Goal: Information Seeking & Learning: Learn about a topic

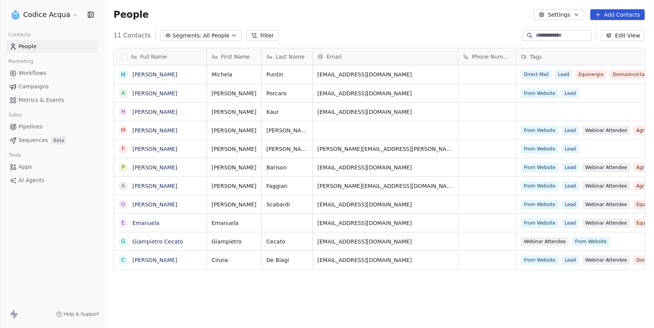
scroll to position [289, 550]
click at [150, 112] on link "[PERSON_NAME]" at bounding box center [155, 112] width 45 height 6
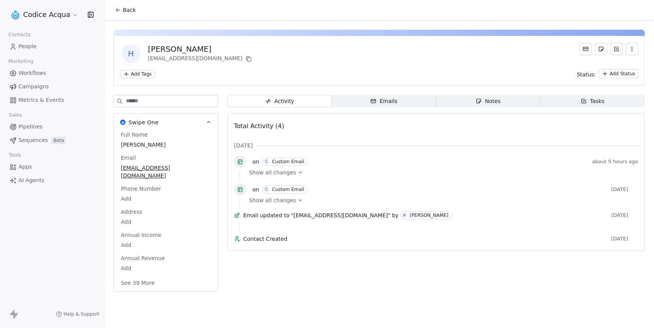
click at [367, 104] on span "Emails Emails" at bounding box center [384, 101] width 104 height 12
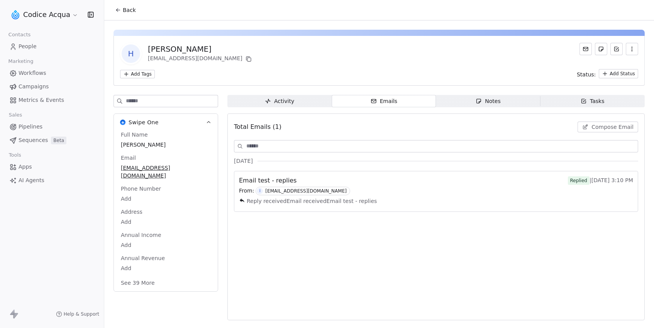
click at [565, 194] on div "From: I [EMAIL_ADDRESS][DOMAIN_NAME]" at bounding box center [436, 191] width 394 height 8
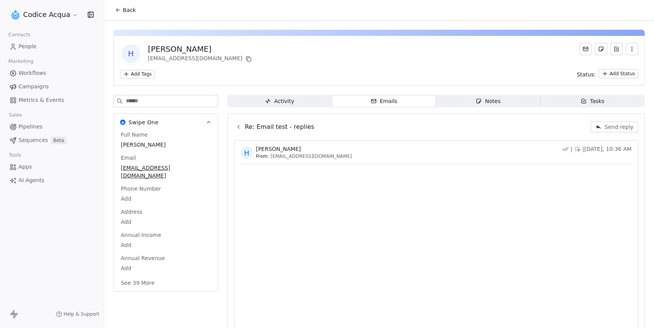
click at [277, 100] on div "Activity" at bounding box center [279, 101] width 29 height 8
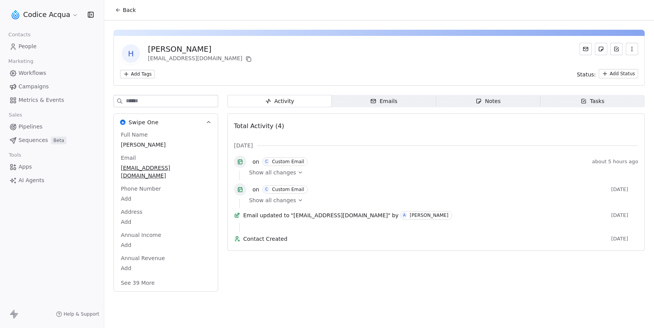
click at [121, 11] on icon at bounding box center [118, 10] width 6 height 6
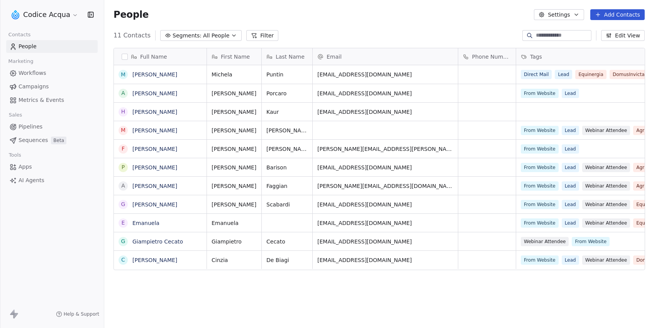
scroll to position [289, 550]
click at [147, 73] on link "[PERSON_NAME]" at bounding box center [155, 74] width 45 height 6
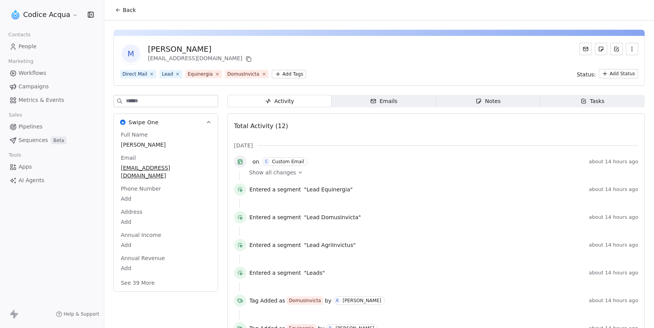
click at [372, 104] on icon "button" at bounding box center [373, 101] width 6 height 6
